Goal: Task Accomplishment & Management: Use online tool/utility

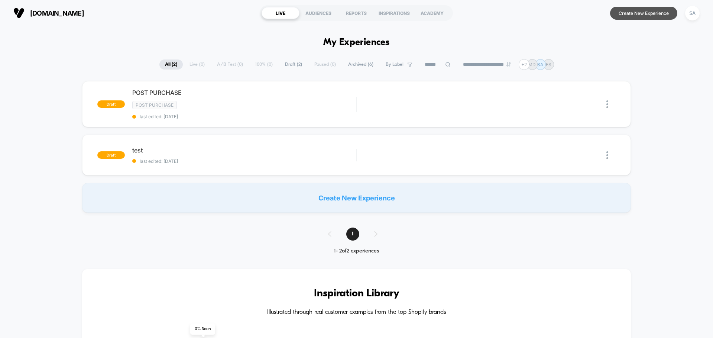
click at [641, 14] on button "Create New Experience" at bounding box center [643, 13] width 67 height 13
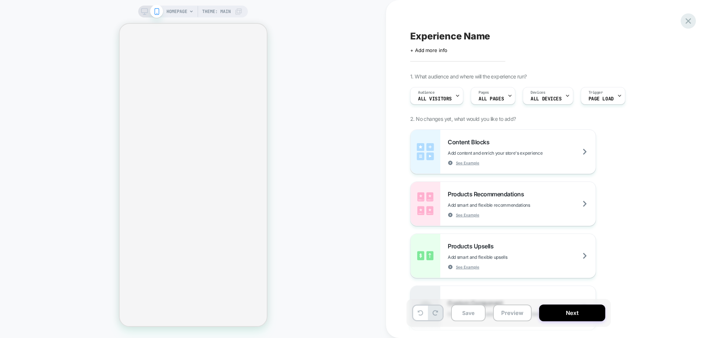
click at [691, 22] on icon at bounding box center [688, 21] width 10 height 10
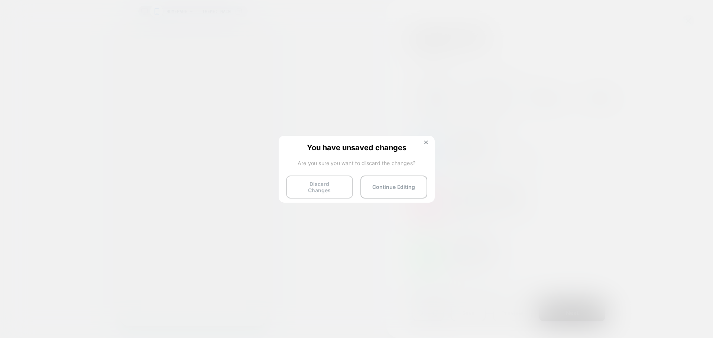
click at [336, 185] on button "Discard Changes" at bounding box center [319, 186] width 67 height 23
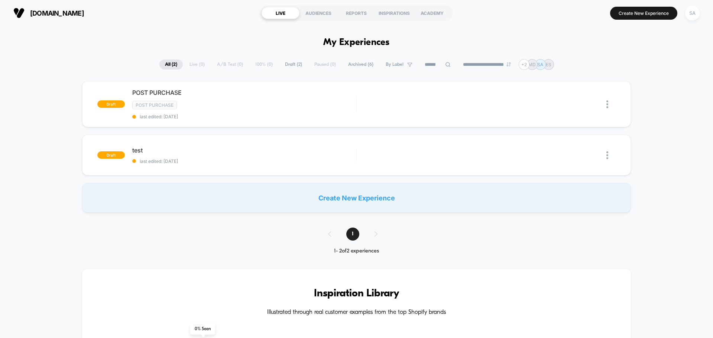
click at [697, 16] on div "SA" at bounding box center [692, 13] width 14 height 14
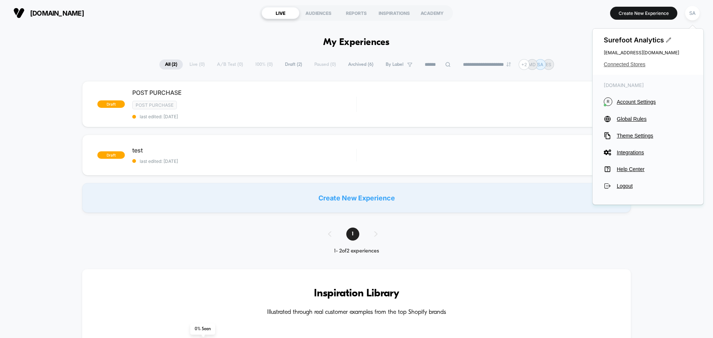
click at [637, 65] on span "Connected Stores" at bounding box center [648, 64] width 88 height 6
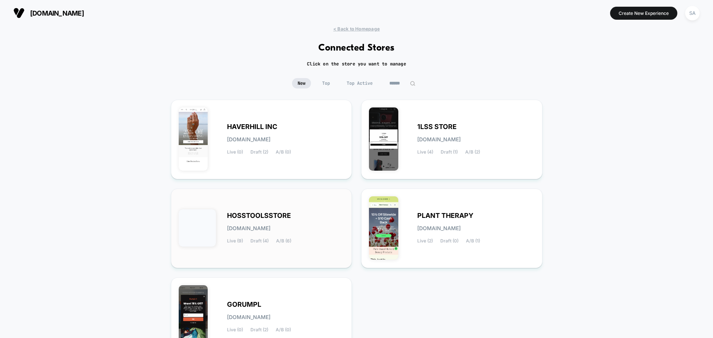
click at [275, 213] on span "HOSSTOOLSSTORE" at bounding box center [259, 215] width 64 height 5
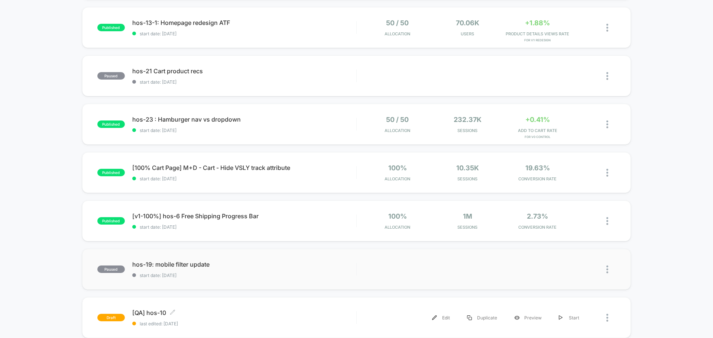
scroll to position [316, 0]
click at [521, 269] on div "Preview" at bounding box center [527, 268] width 45 height 17
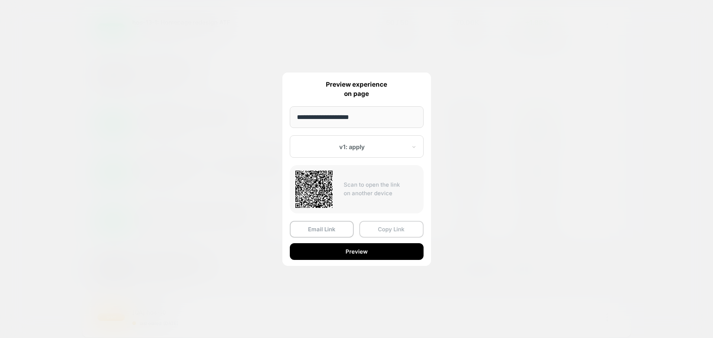
click at [383, 232] on button "Copy Link" at bounding box center [391, 229] width 64 height 17
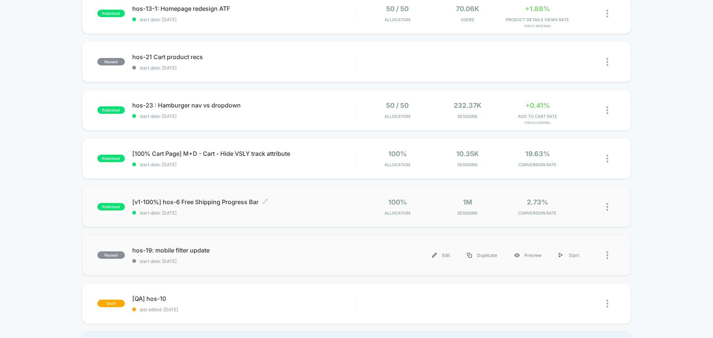
scroll to position [368, 0]
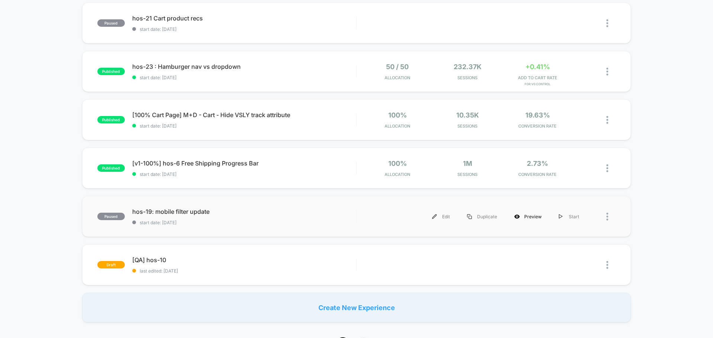
click at [527, 216] on div "Preview" at bounding box center [527, 216] width 45 height 17
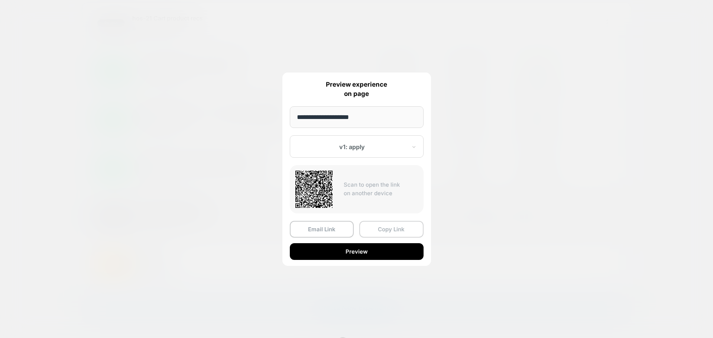
click at [390, 226] on button "Copy Link" at bounding box center [391, 229] width 64 height 17
